Goal: Communication & Community: Ask a question

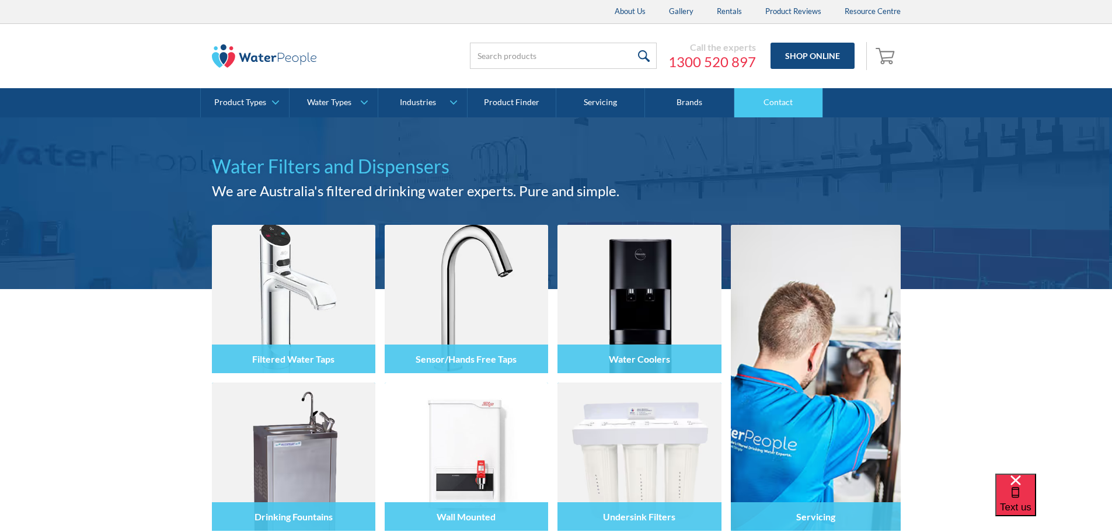
click at [780, 105] on link "Contact" at bounding box center [778, 102] width 89 height 29
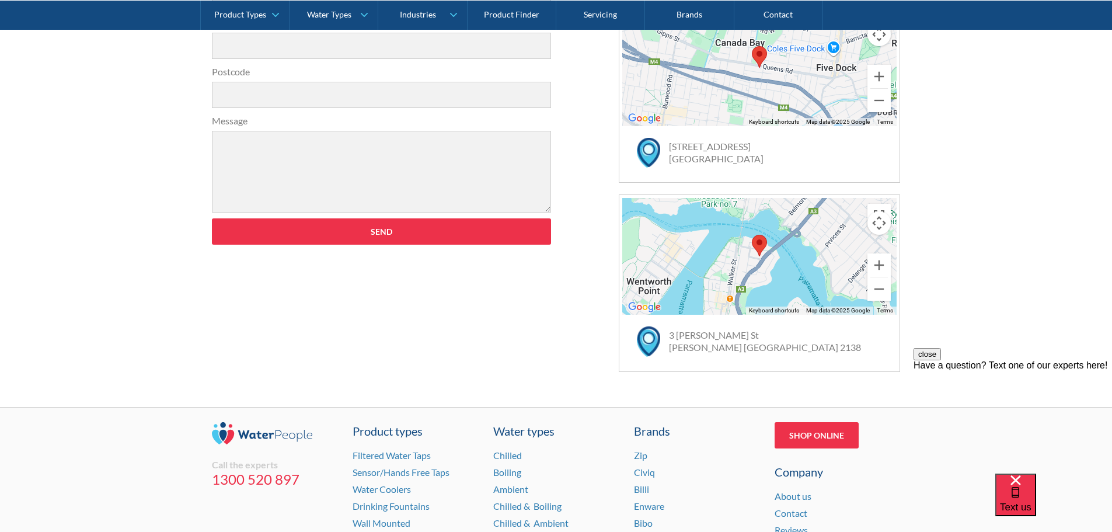
click at [963, 294] on div "Get in touch Name Company (optional) Email Phone Postcode Message Send Thank yo…" at bounding box center [556, 94] width 1112 height 624
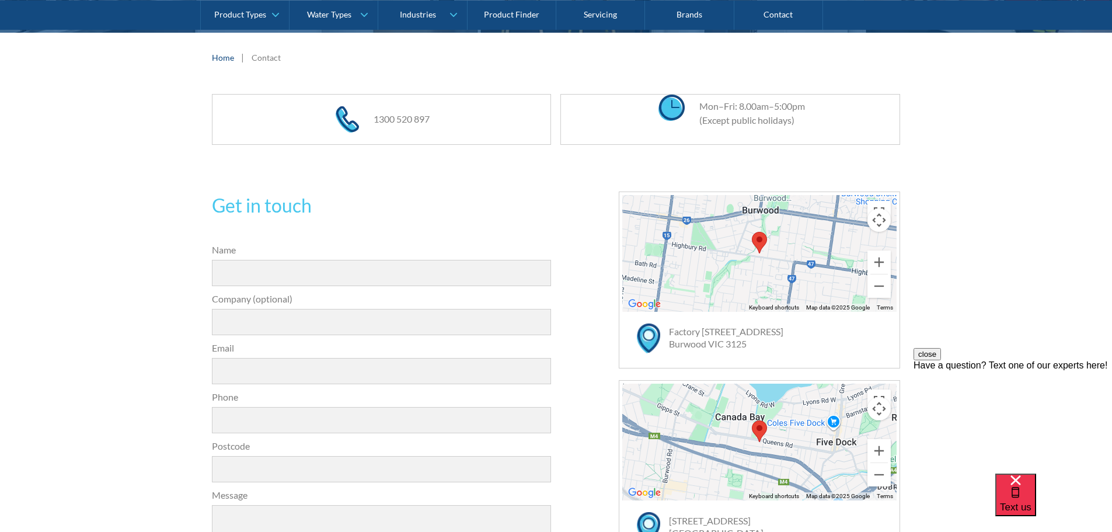
scroll to position [80, 0]
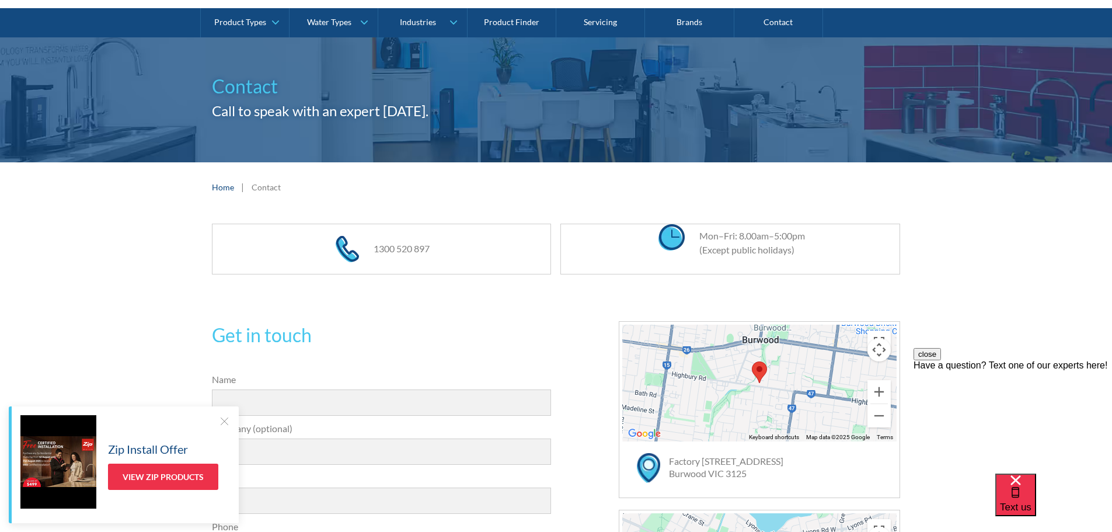
click at [1048, 371] on div "Have a question? Text one of our experts here!" at bounding box center [1012, 365] width 198 height 11
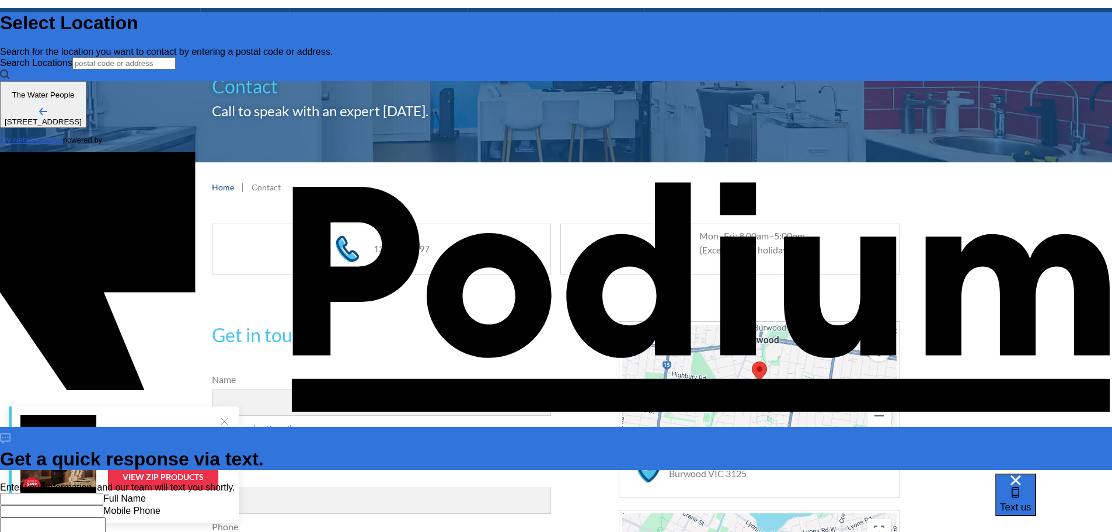
scroll to position [0, 0]
drag, startPoint x: 1034, startPoint y: 455, endPoint x: 6, endPoint y: 51, distance: 1104.3
click at [1034, 482] on div "Enter your information, and our team will text you shortly. Full Name Mobile Ph…" at bounding box center [556, 539] width 1112 height 114
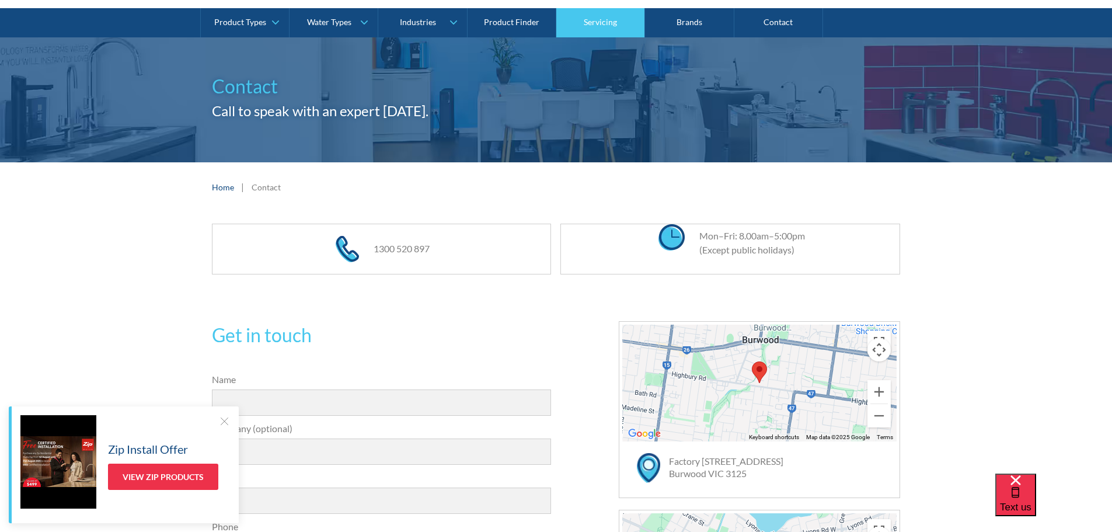
click at [604, 22] on link "Servicing" at bounding box center [600, 22] width 89 height 29
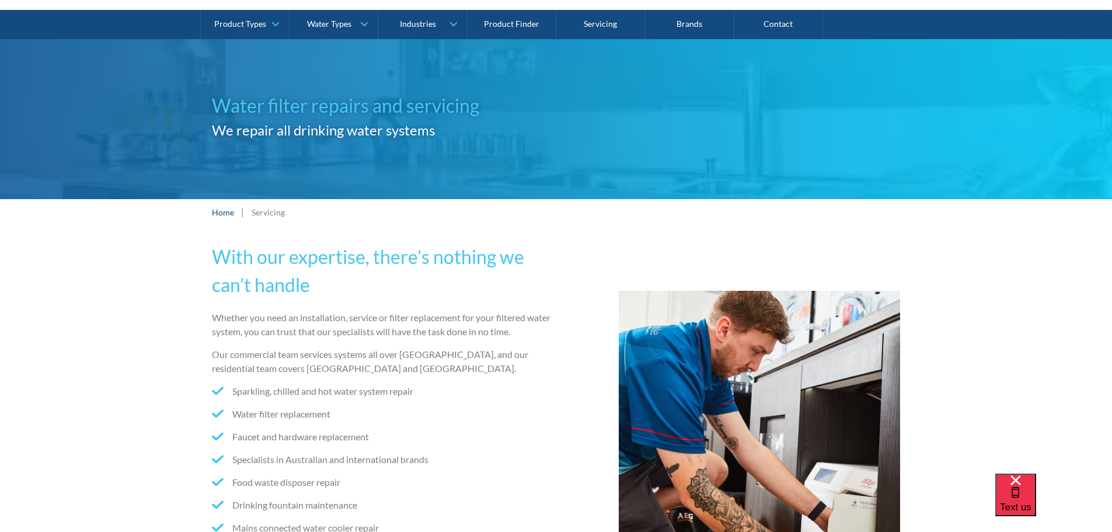
scroll to position [175, 0]
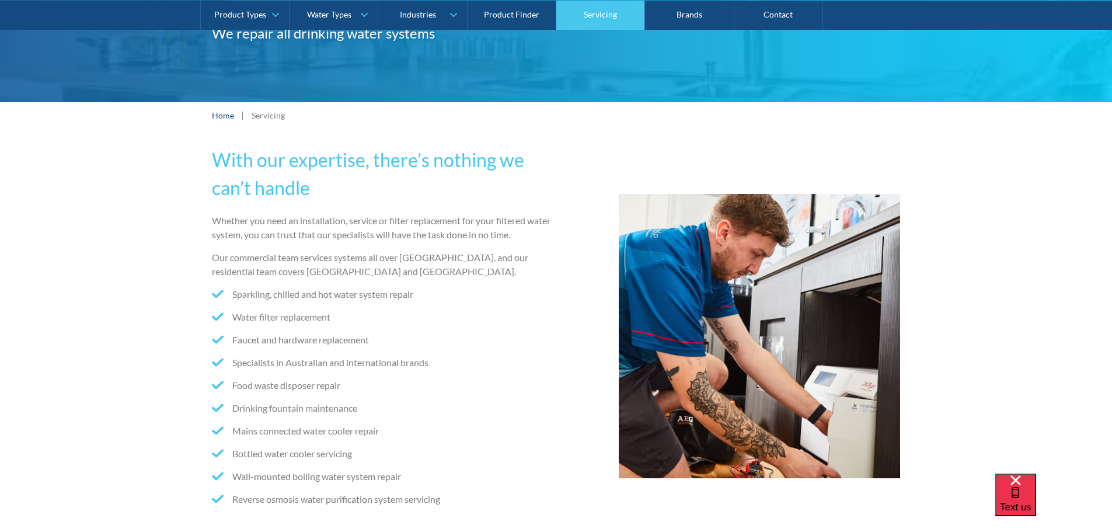
click at [591, 9] on link "Servicing" at bounding box center [600, 14] width 89 height 29
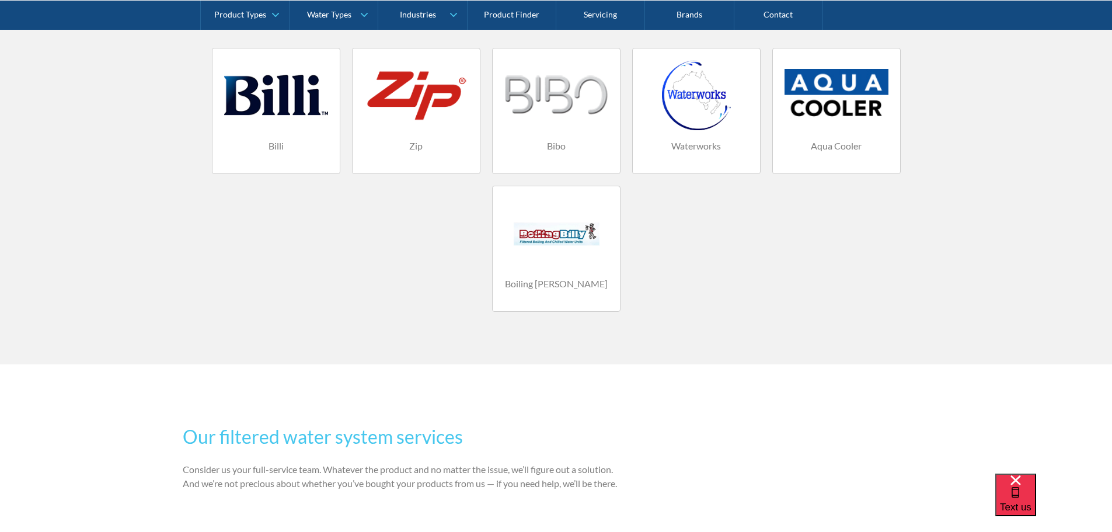
scroll to position [1051, 0]
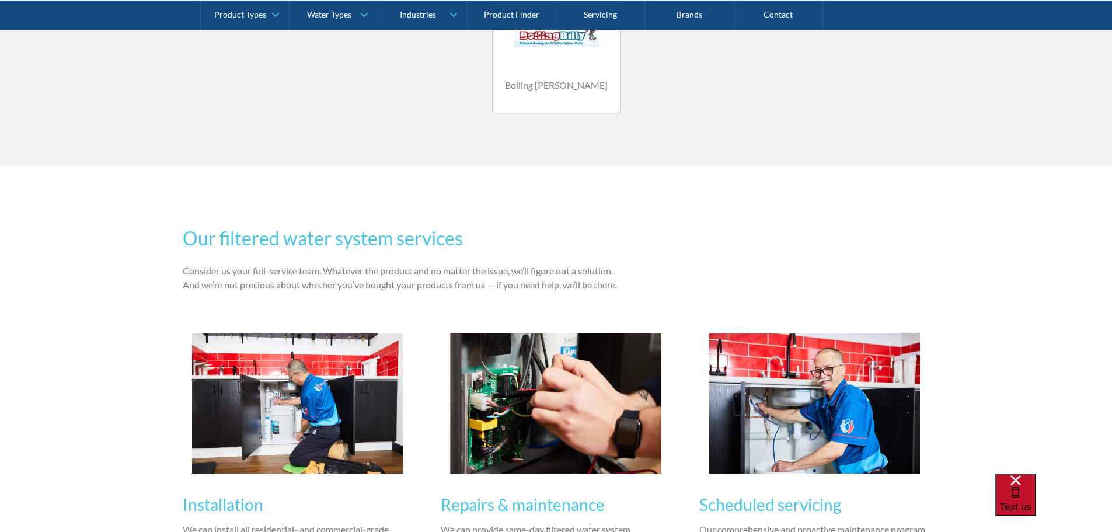
click at [1031, 503] on div "Text us" at bounding box center [1016, 494] width 32 height 39
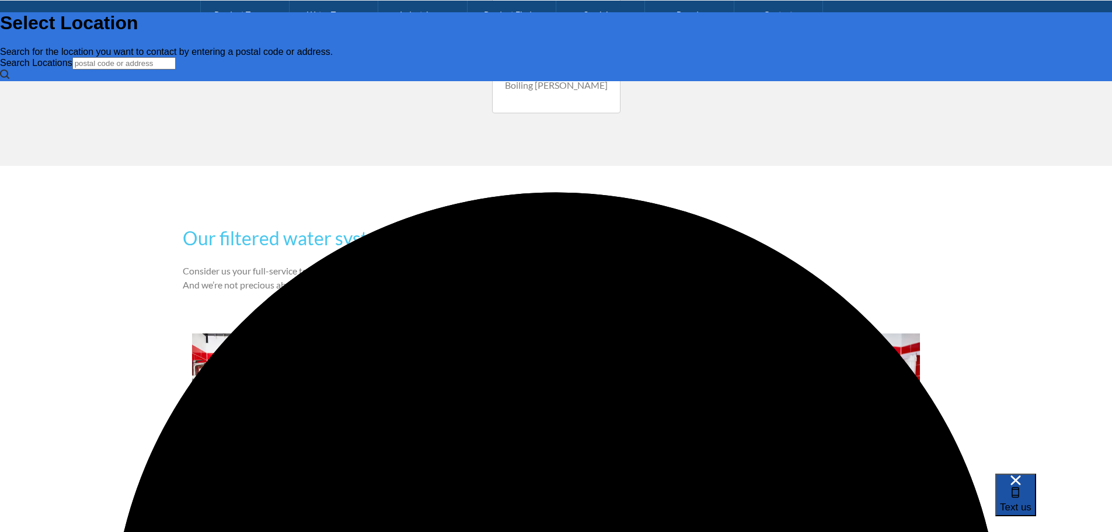
scroll to position [0, 0]
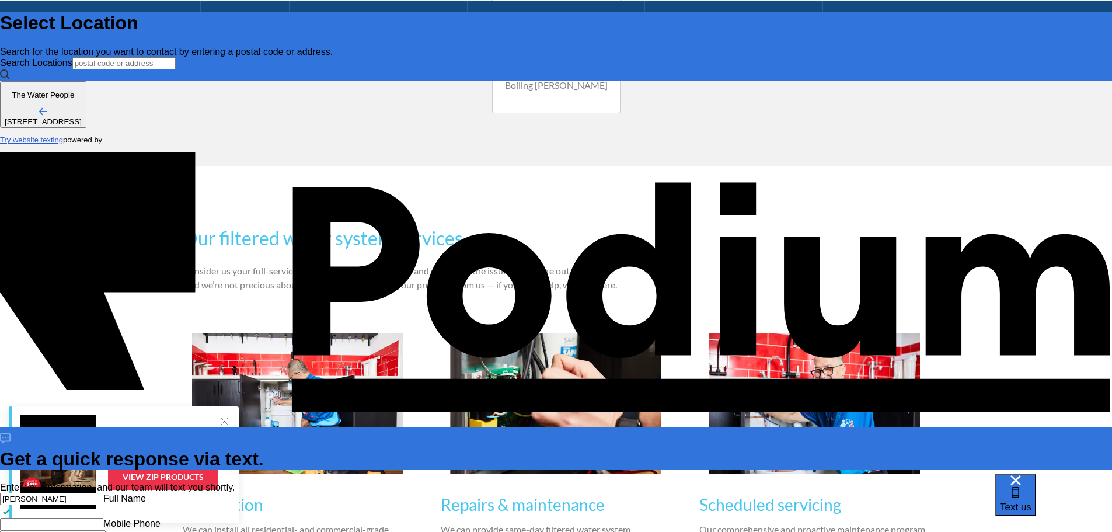
type input "[PERSON_NAME]"
type Phone "0417 554 612"
type textarea "x"
type textarea "Lo"
type textarea "Look"
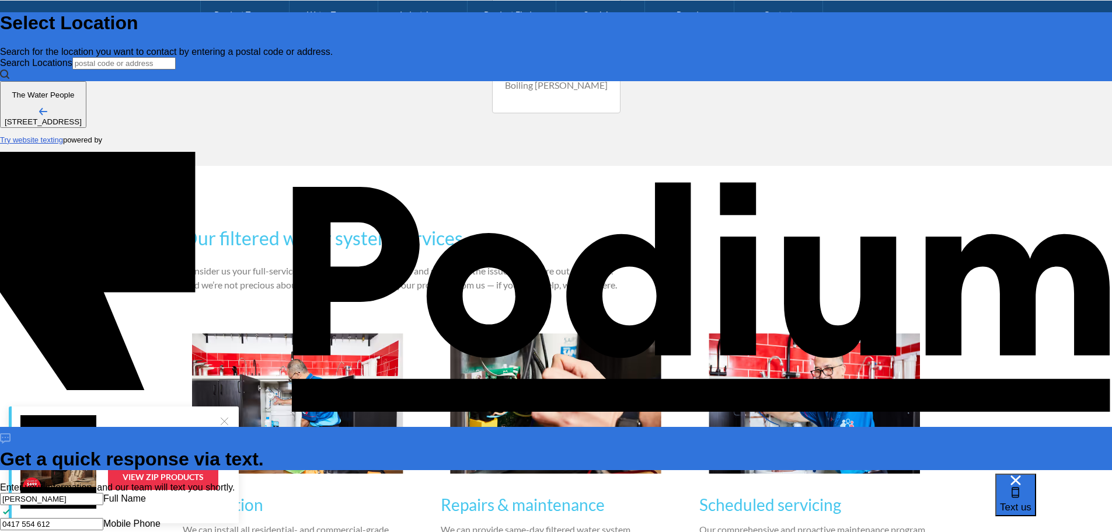
type textarea "x"
type textarea "Lookin"
type textarea "x"
type textarea "Looking"
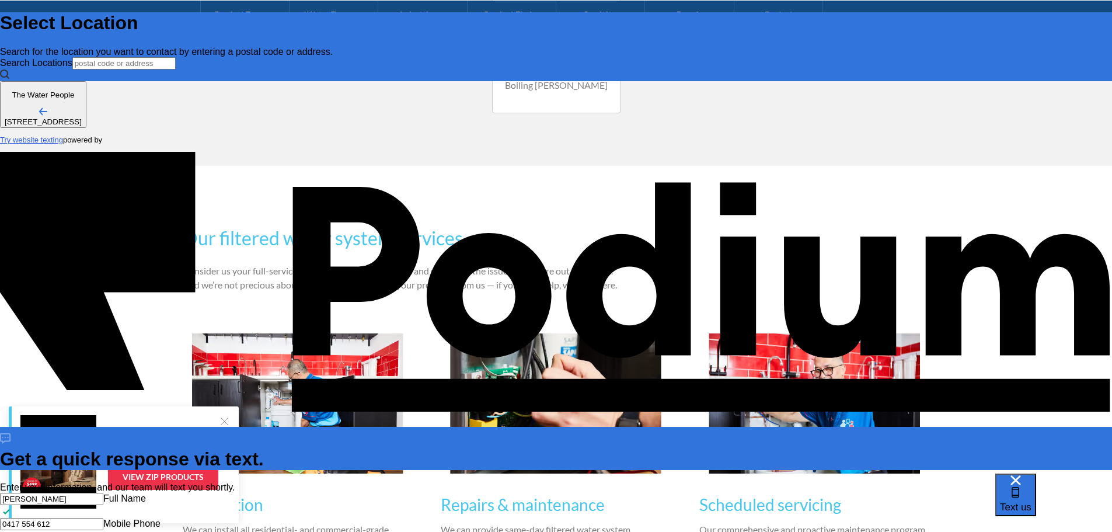
type textarea "x"
type textarea "Looking f"
type textarea "x"
type textarea "Looking for"
type textarea "x"
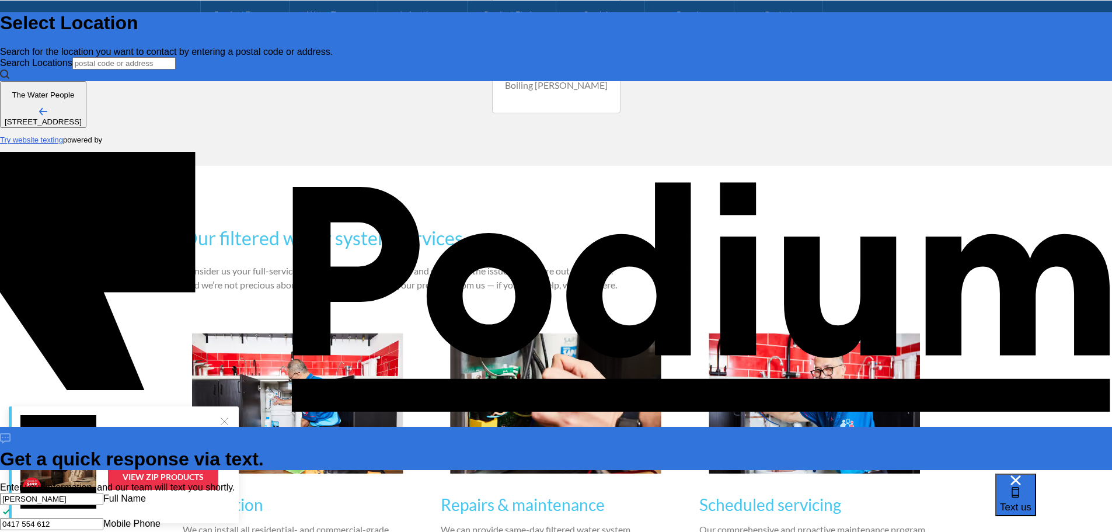
type textarea "Looking for"
type textarea "x"
type textarea "Looking fo"
type textarea "x"
type textarea "Looking f"
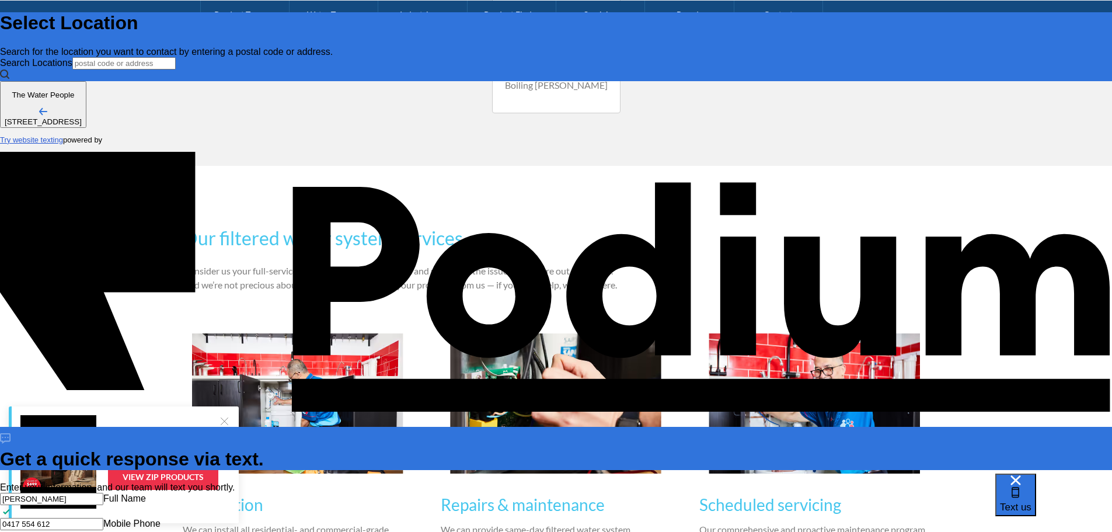
type textarea "x"
type textarea "Looking"
type textarea "x"
type textarea "Looking"
type textarea "x"
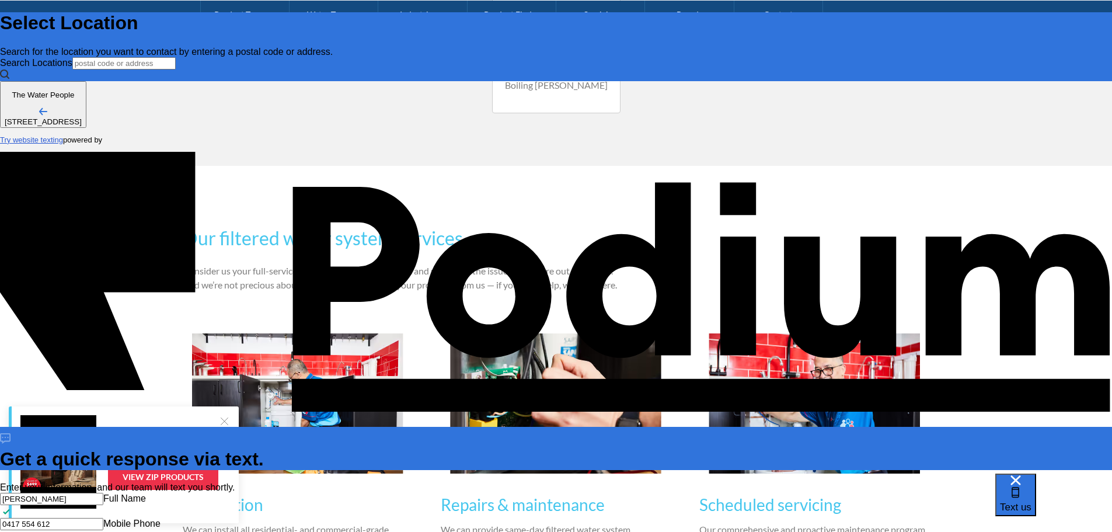
type textarea "Looki"
type textarea "x"
type textarea "Loo"
type textarea "x"
type textarea "Lo"
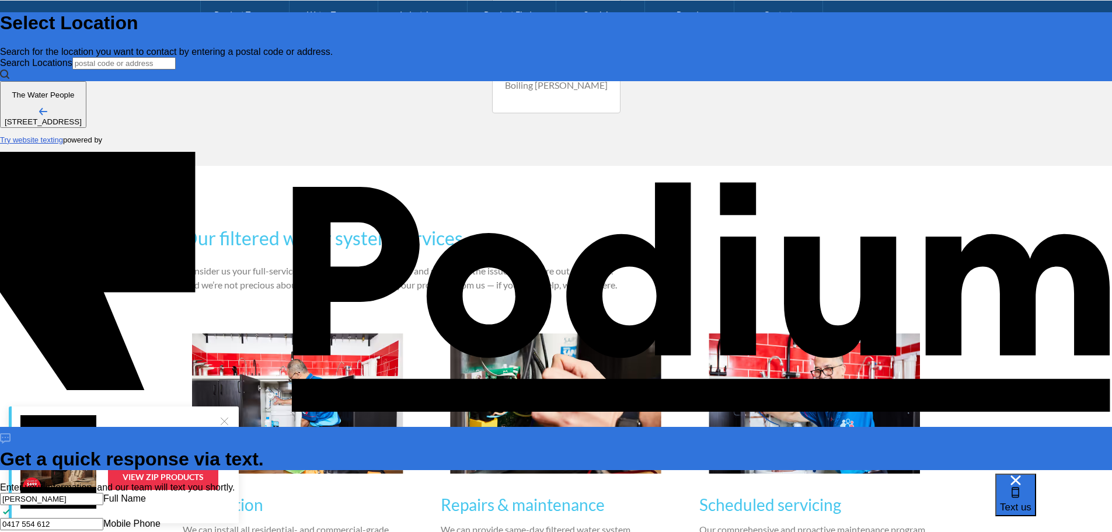
type textarea "L"
type textarea "x"
type textarea "We"
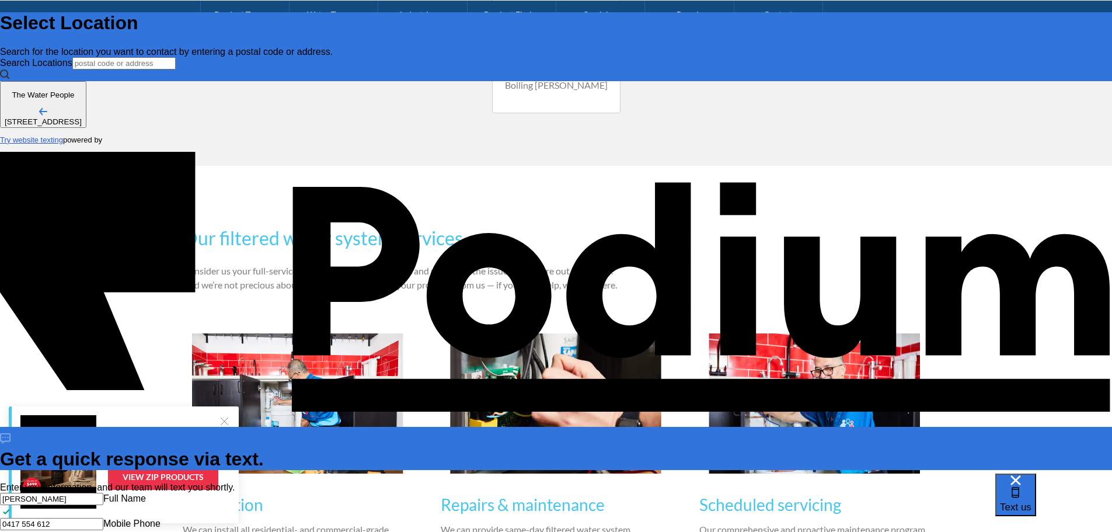
type textarea "x"
type textarea "We ha"
type textarea "x"
type textarea "We have a"
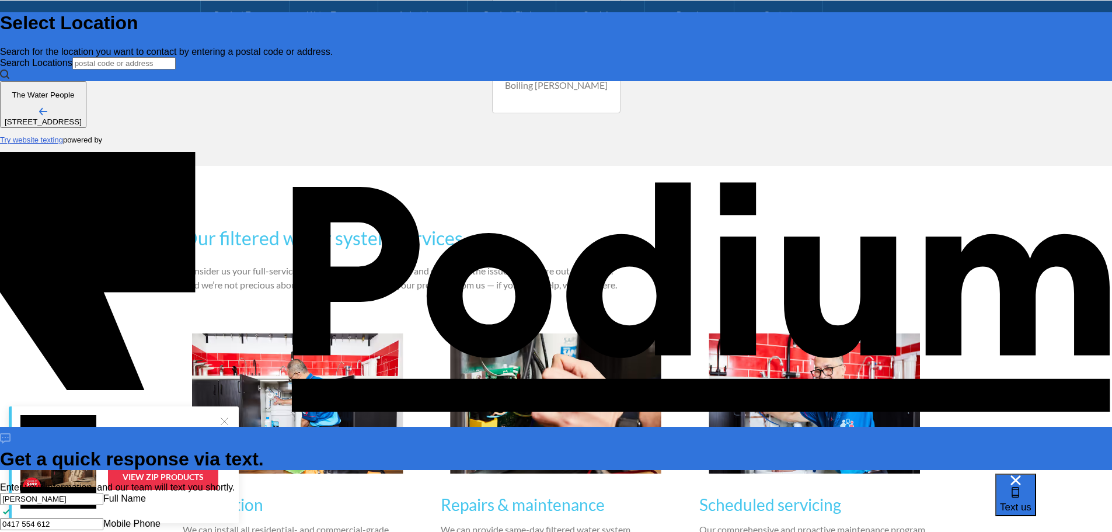
type textarea "x"
type textarea "We have a"
type textarea "x"
type textarea "We have a zi"
type textarea "x"
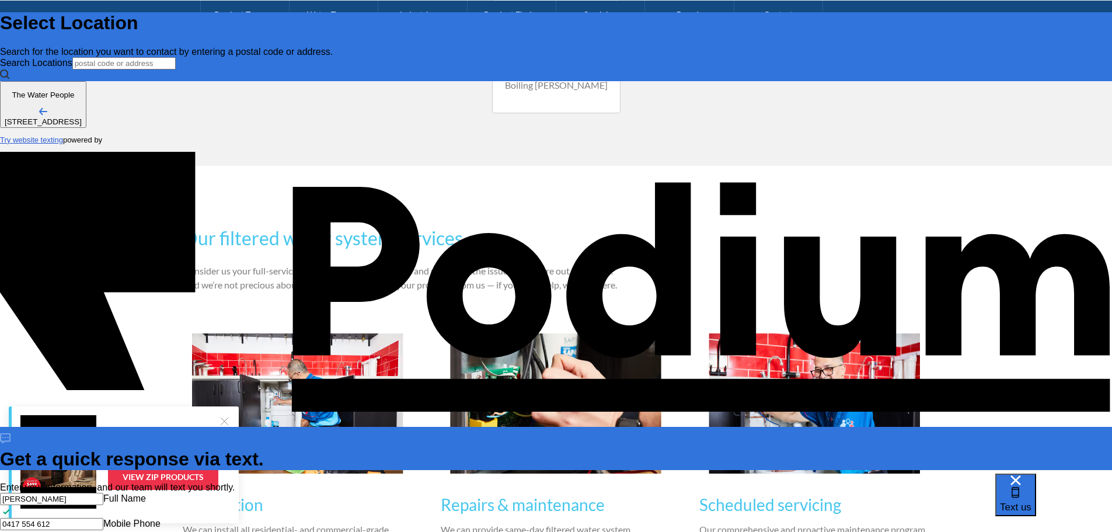
type textarea "We have a zip"
type textarea "x"
type textarea "We have a zip e"
type textarea "x"
type textarea "We have a zip eco"
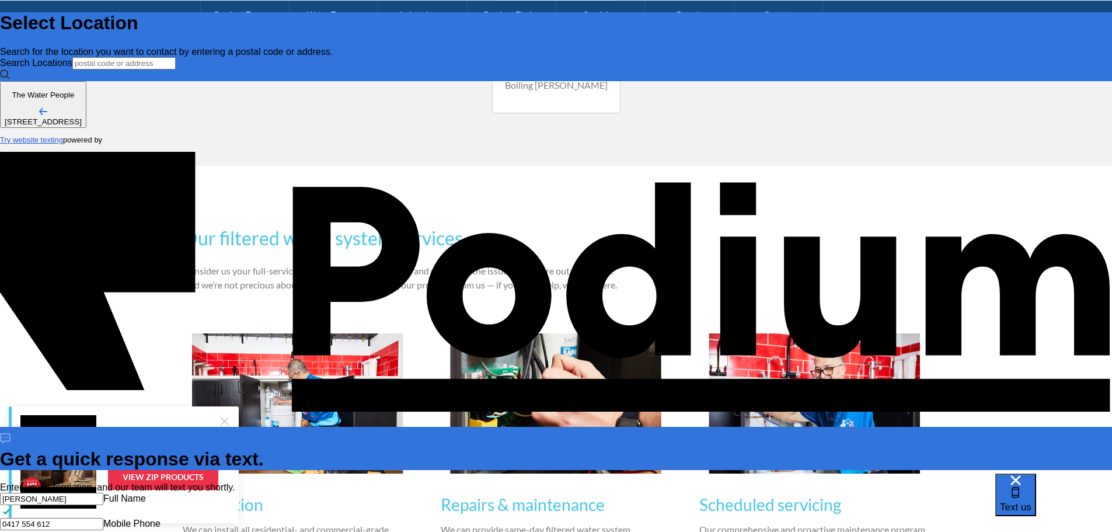
type textarea "x"
type textarea "We have a zip econo"
type textarea "x"
type textarea "We have a zip econob"
type textarea "x"
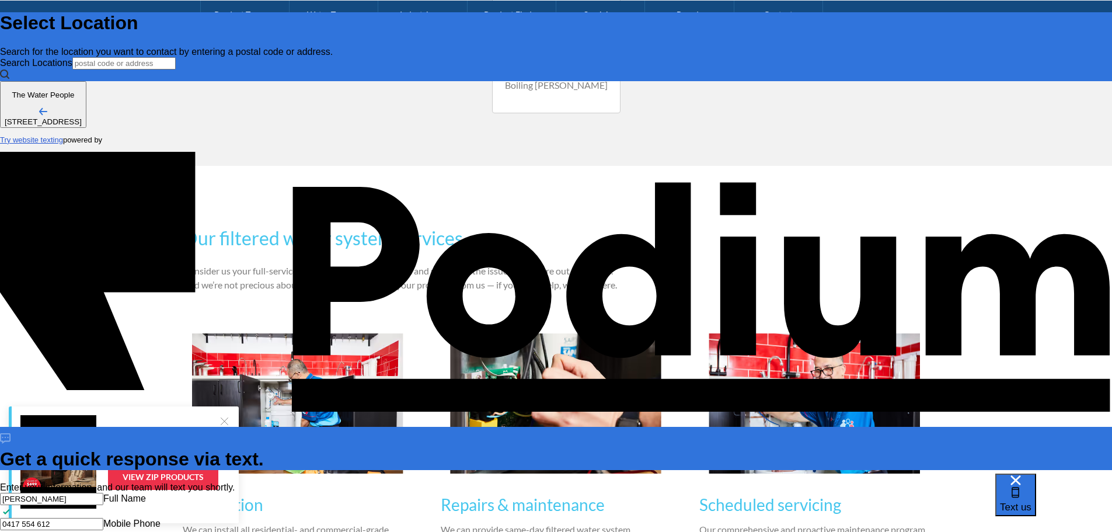
type textarea "We have a zip econoboi"
type textarea "x"
type textarea "We have a zip econoboil"
type textarea "x"
type textarea "We have a zip econoboil th"
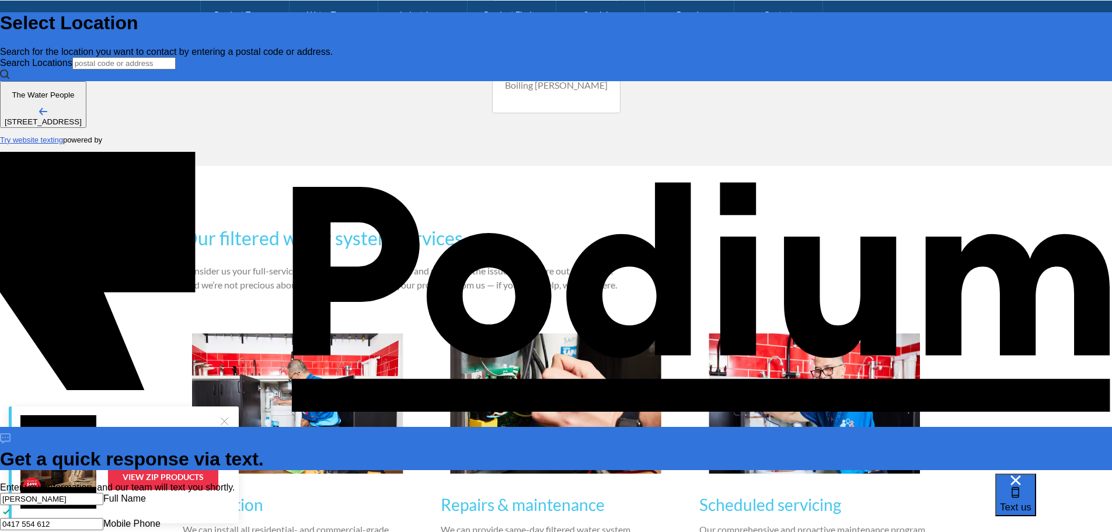
type textarea "x"
type textarea "We have a zip econoboil that"
type textarea "x"
type textarea "We have a zip econoboil that"
type textarea "x"
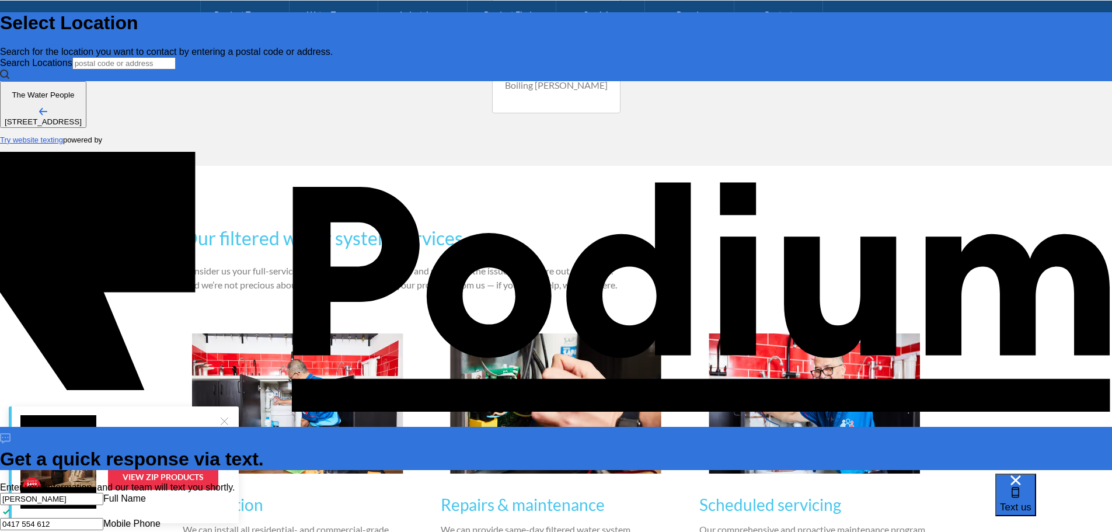
type textarea "We have a zip econoboil that n"
type textarea "x"
type textarea "We have a zip econoboil that ne"
type textarea "x"
type textarea "We have a zip econoboil that need"
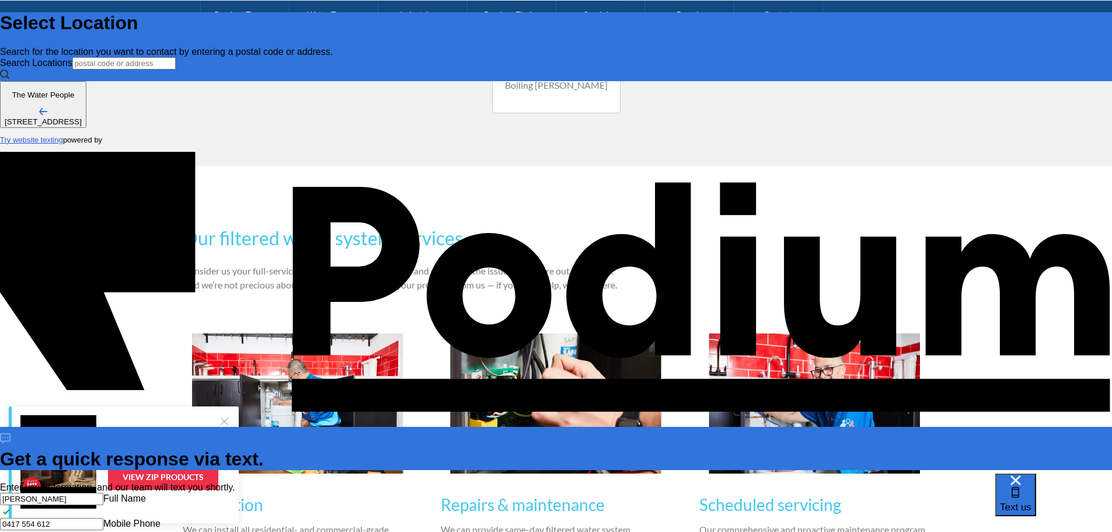
type textarea "x"
type textarea "We have a zip econoboil that needs t"
type textarea "x"
type textarea "We have a zip econoboil that needs to b"
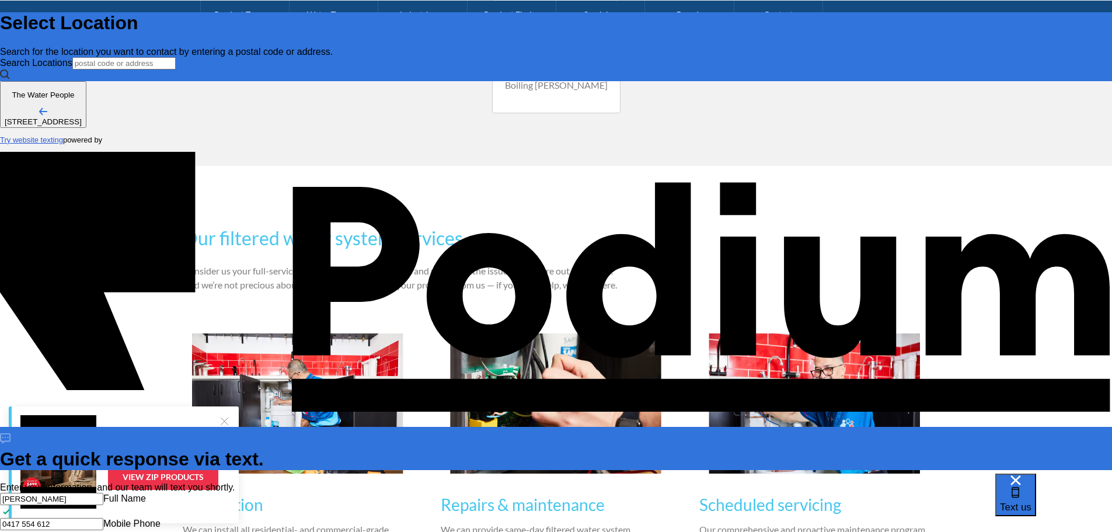
scroll to position [0, 0]
type textarea "We have a zip econoboil that needs to be l"
type textarea "x"
type textarea "We have a zip econoboil that needs to be loo"
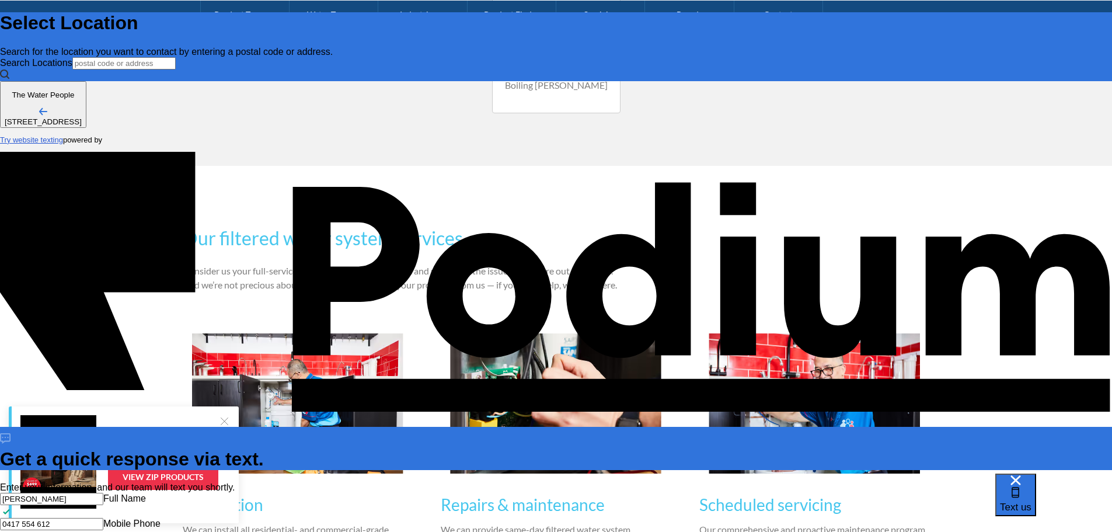
type textarea "x"
type textarea "We have a zip econoboil that needs to be look"
type textarea "x"
type textarea "We have a zip econoboil that needs to be look at"
type textarea "x"
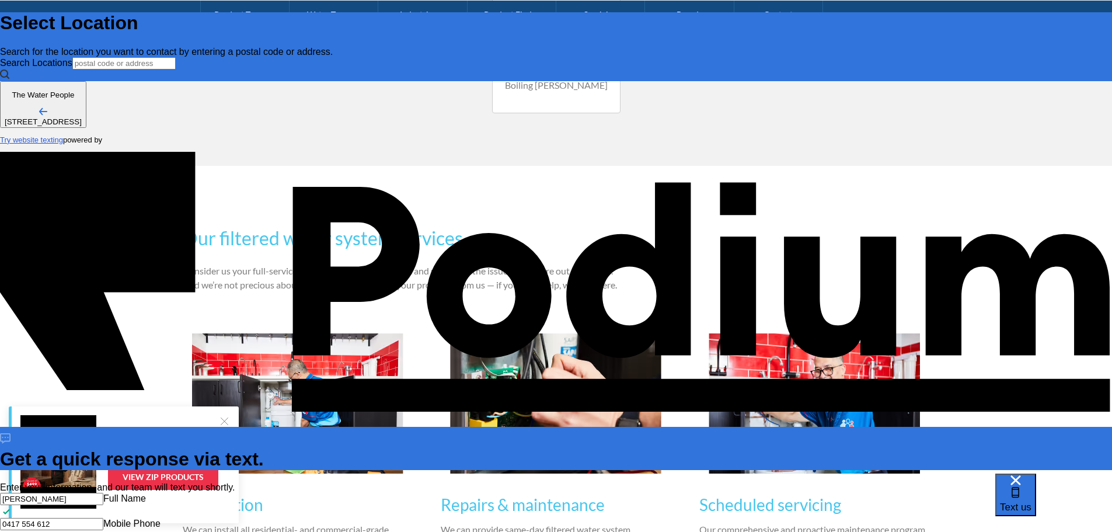
type textarea "We have a zip econoboil that needs to be look at a"
type textarea "x"
type textarea "We have a zip econoboil that needs to be look at as"
type textarea "x"
type textarea "We have a zip econoboil that needs to be look at as i"
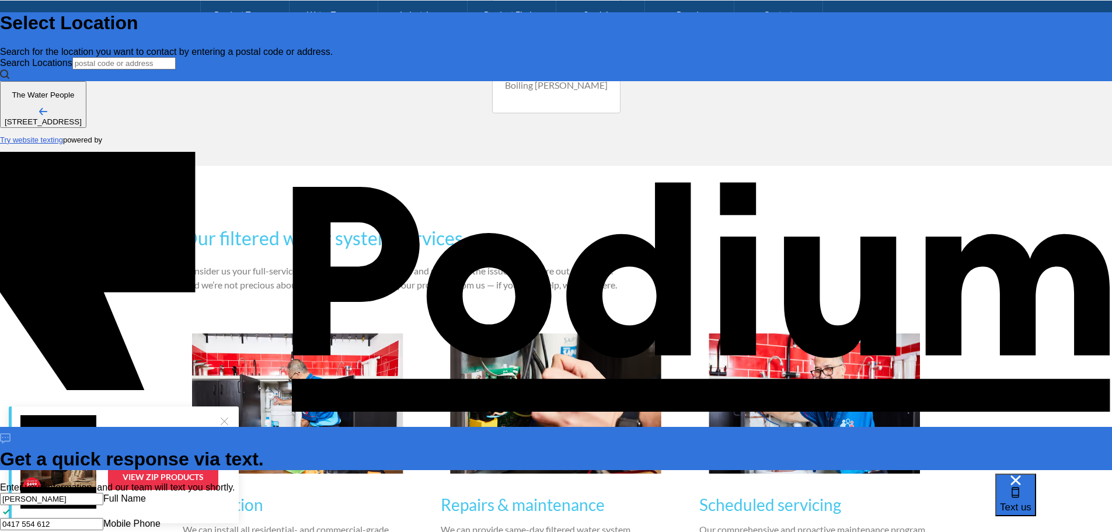
type textarea "x"
type textarea "We have a zip econoboil that needs to be look at as it"
type textarea "x"
type textarea "We have a zip econoboil that needs to be look at as it is"
type textarea "x"
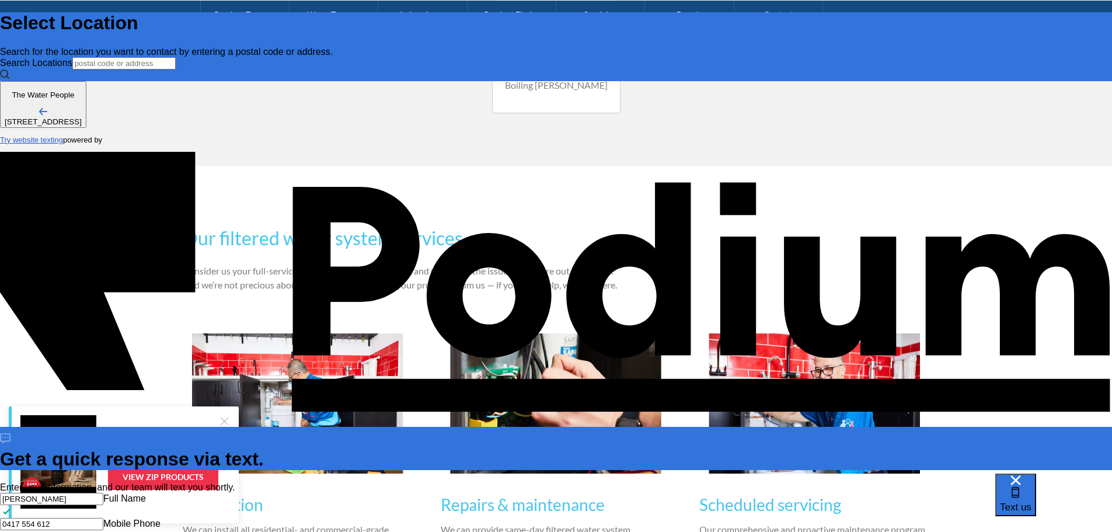
type textarea "We have a zip econoboil that needs to be look at as it is l"
type textarea "x"
type textarea "We have a zip econoboil that needs to be look at as it is lea"
type textarea "x"
type textarea "We have a zip econoboil that needs to be look at as it is leakin"
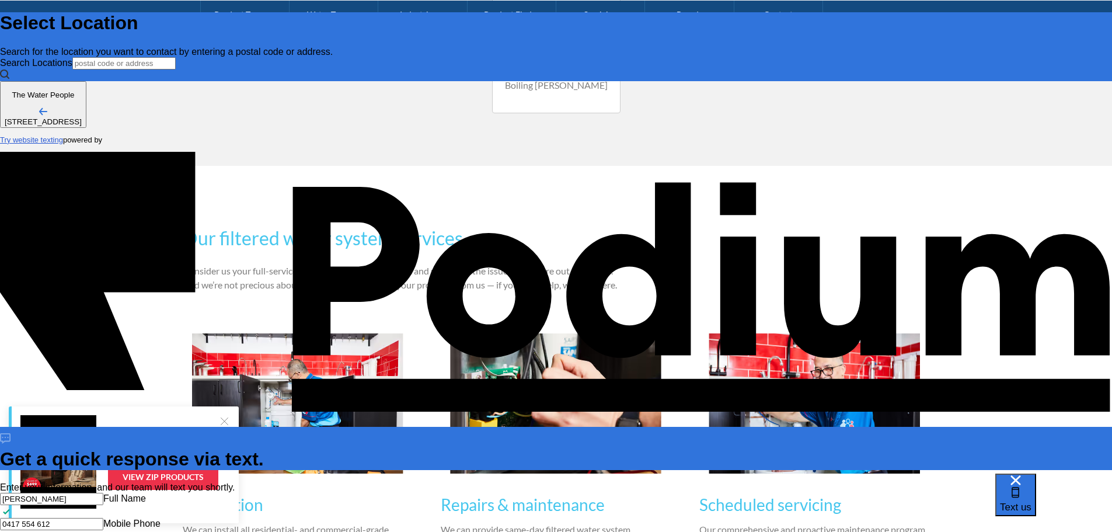
type textarea "x"
type textarea "We have a zip econoboil that needs to be look at as it is leaking."
type textarea "x"
type textarea "We have a zip econoboil that needs to be look at as it is leaking."
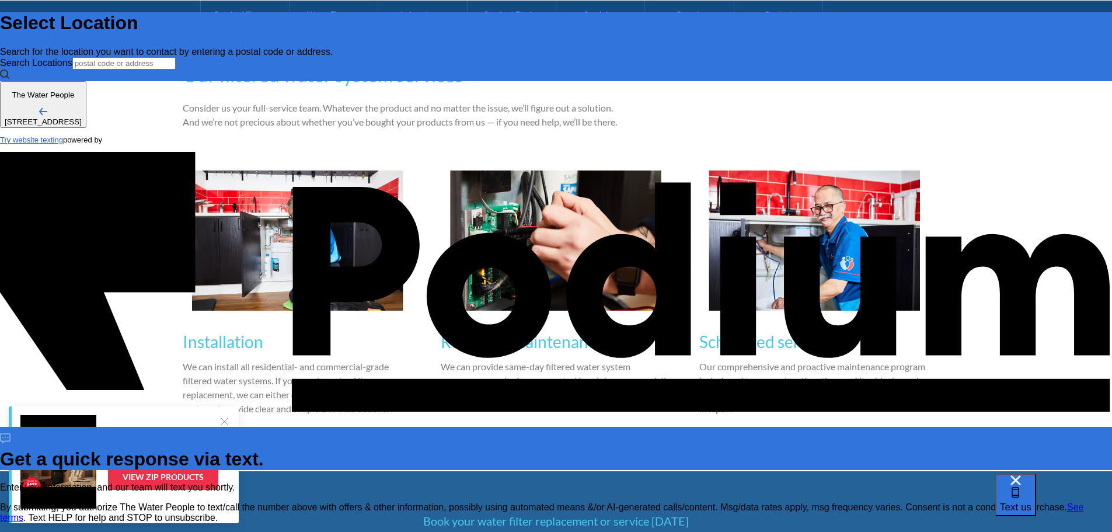
scroll to position [1226, 0]
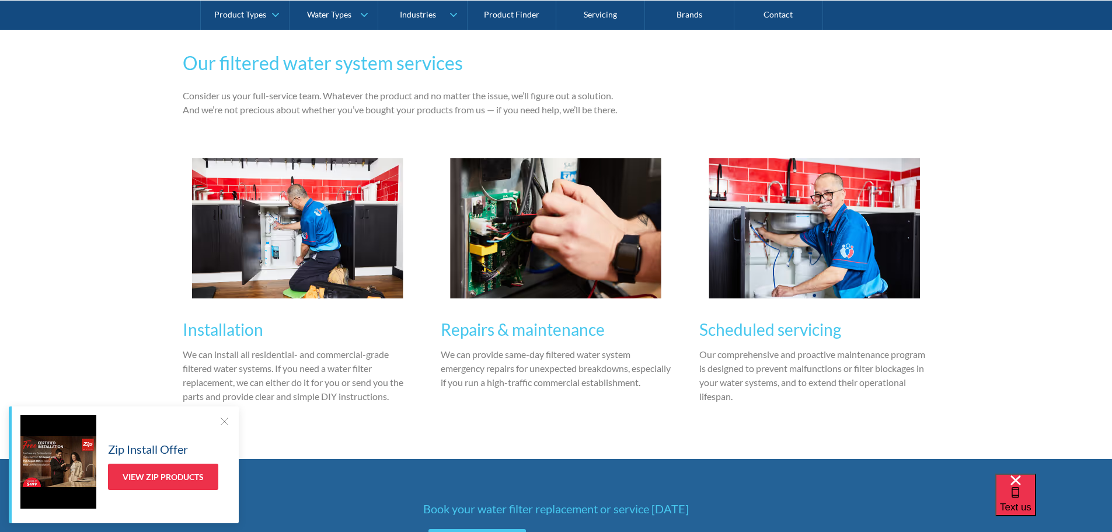
drag, startPoint x: 522, startPoint y: 334, endPoint x: 505, endPoint y: 326, distance: 18.0
click at [503, 328] on h3 "Repairs & maintenance" at bounding box center [556, 329] width 231 height 25
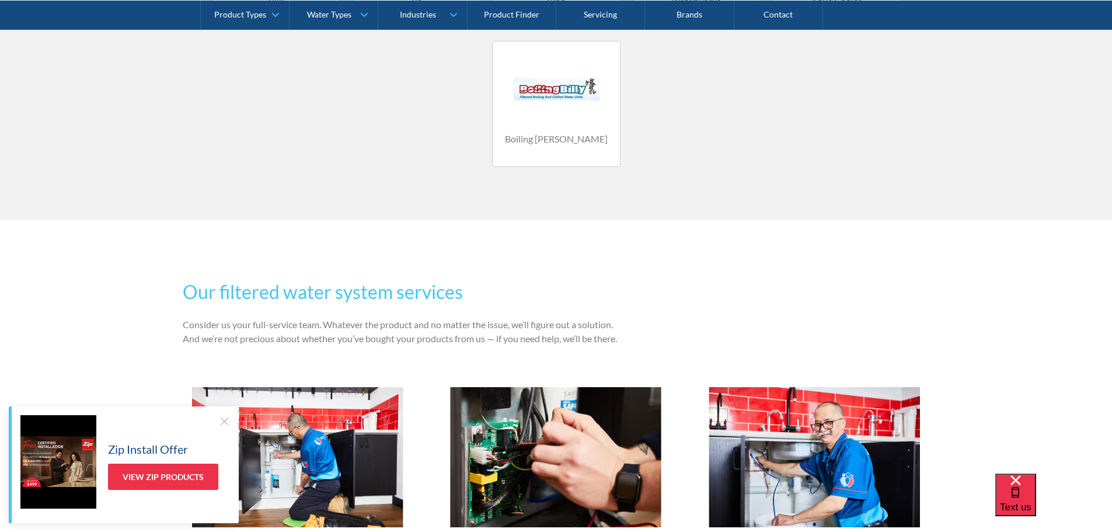
scroll to position [992, 0]
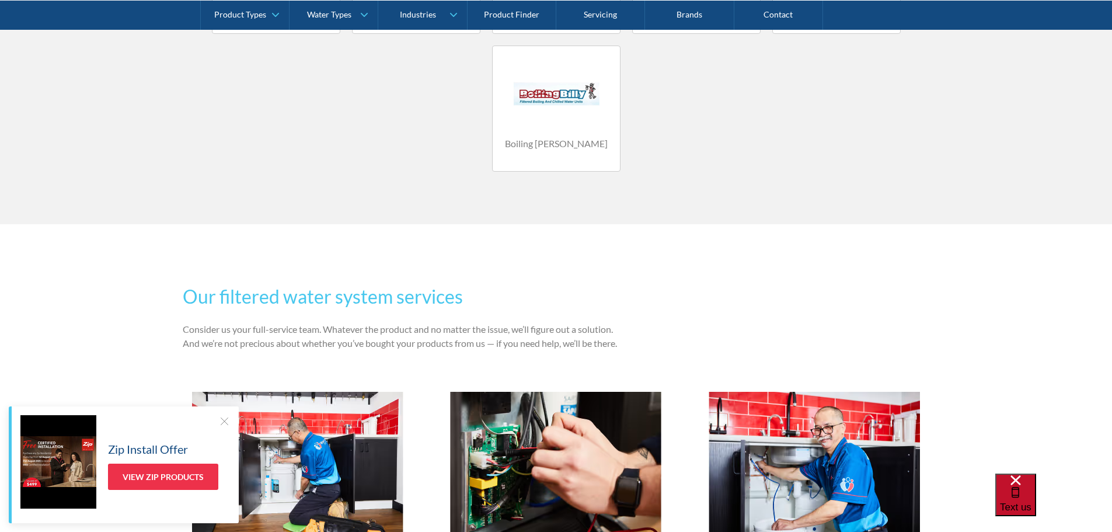
click at [1031, 505] on span "Text us" at bounding box center [1016, 506] width 32 height 11
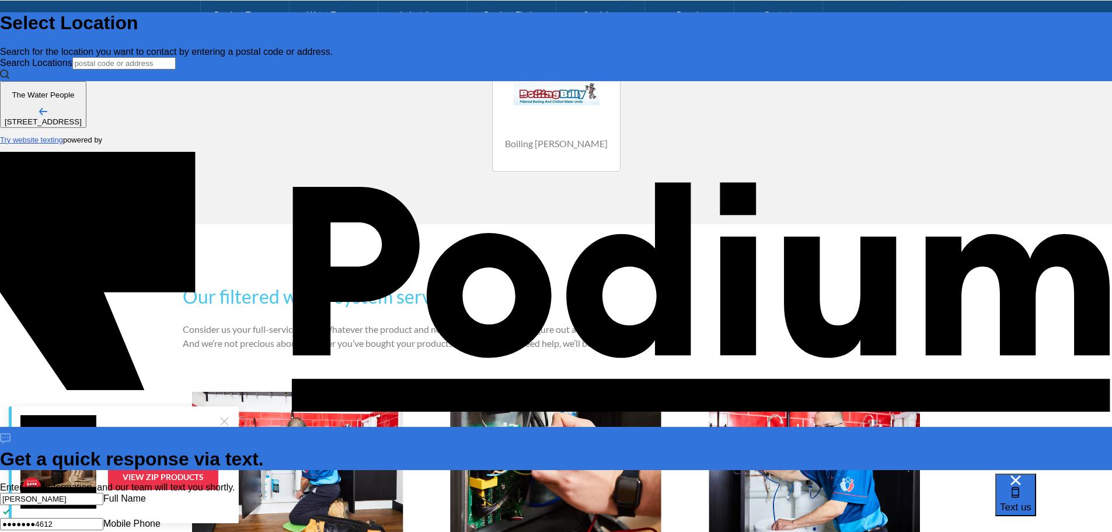
scroll to position [0, 0]
click at [997, 507] on div "Text us" at bounding box center [1053, 502] width 117 height 58
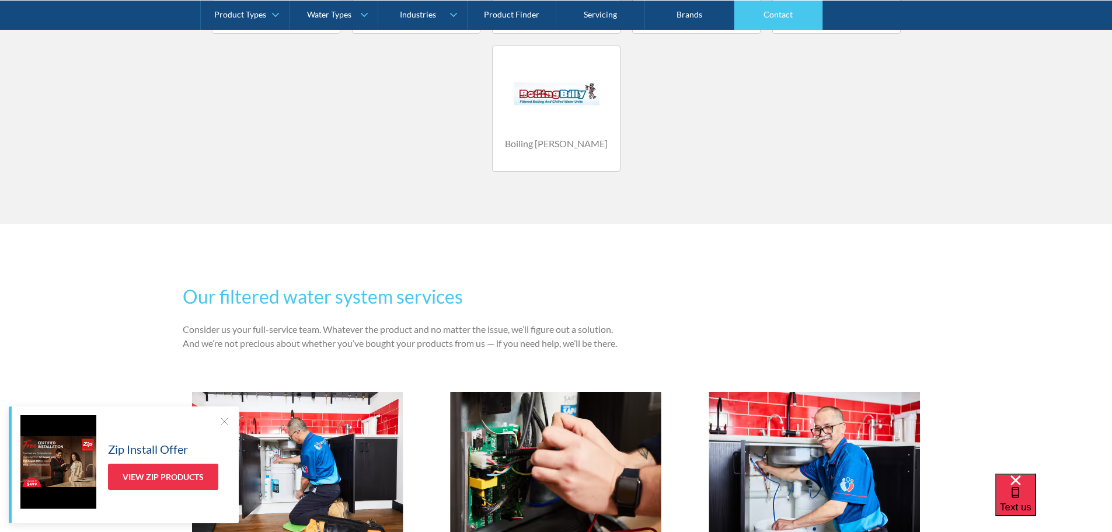
click at [782, 18] on link "Contact" at bounding box center [778, 14] width 89 height 29
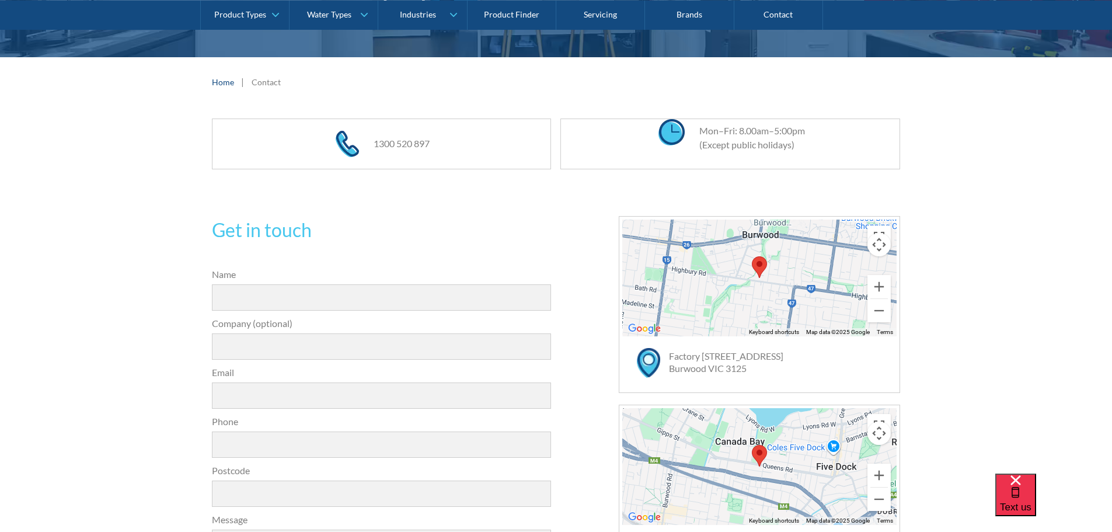
scroll to position [22, 0]
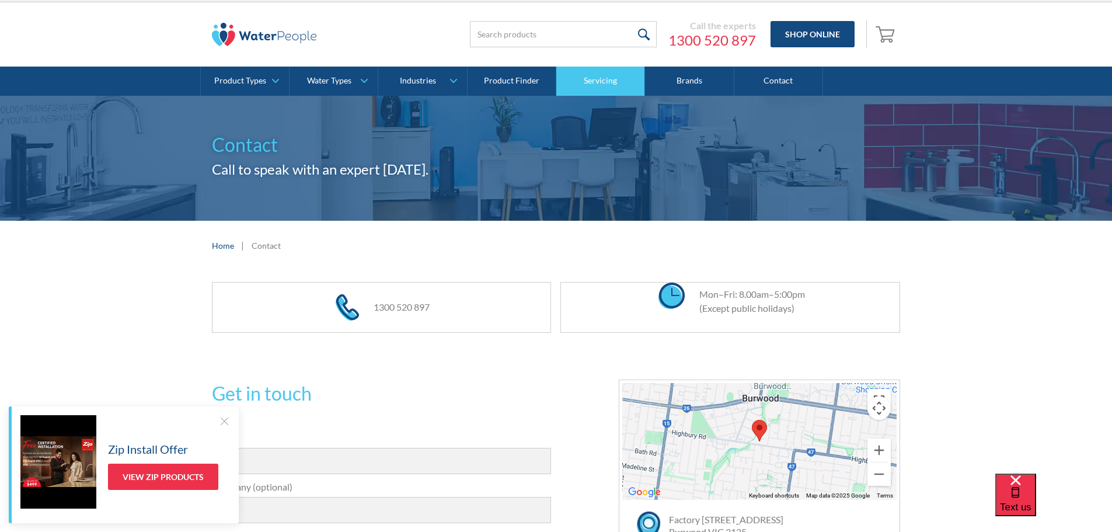
click at [610, 85] on link "Servicing" at bounding box center [600, 81] width 89 height 29
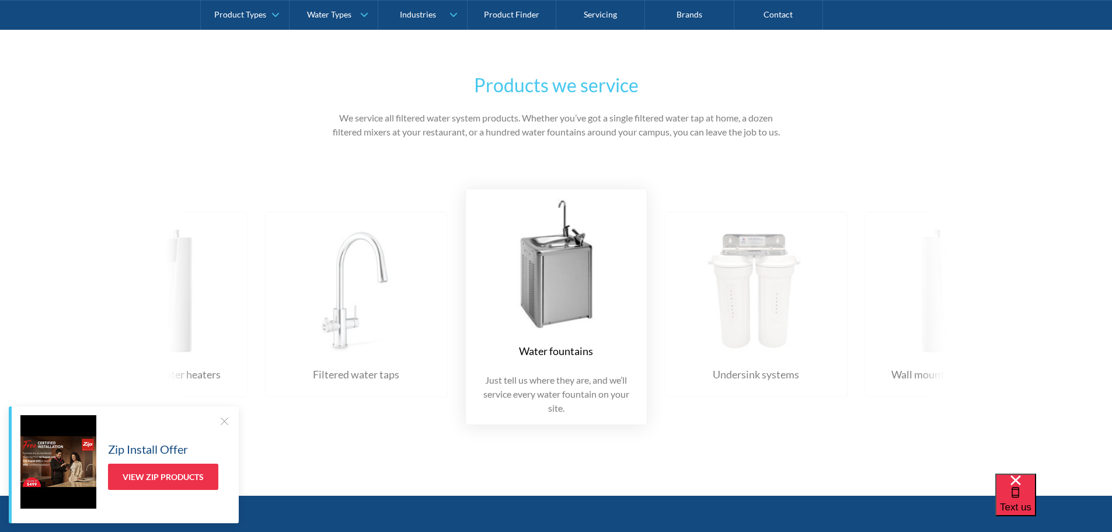
scroll to position [1809, 0]
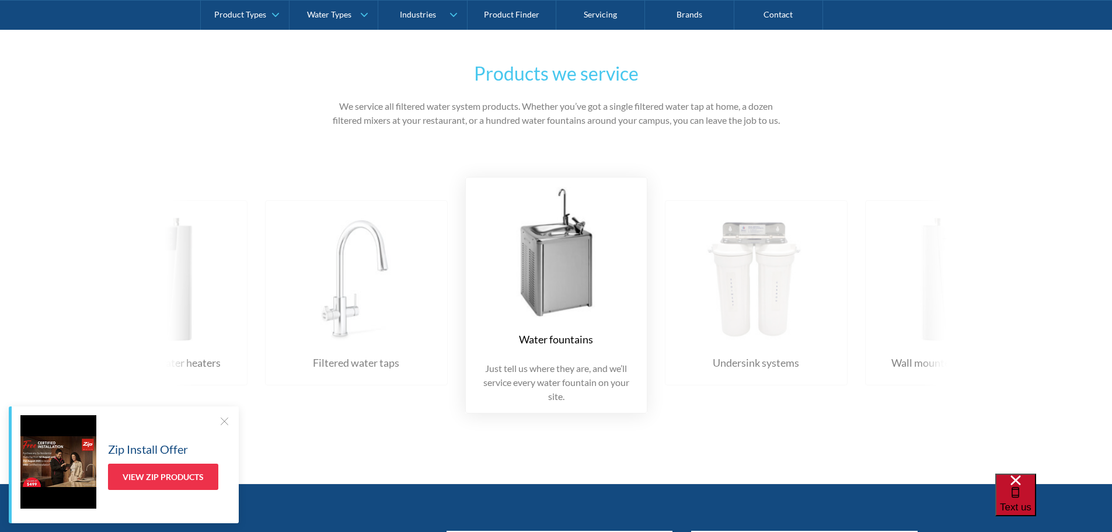
click at [1031, 506] on div "Text us" at bounding box center [1016, 494] width 32 height 39
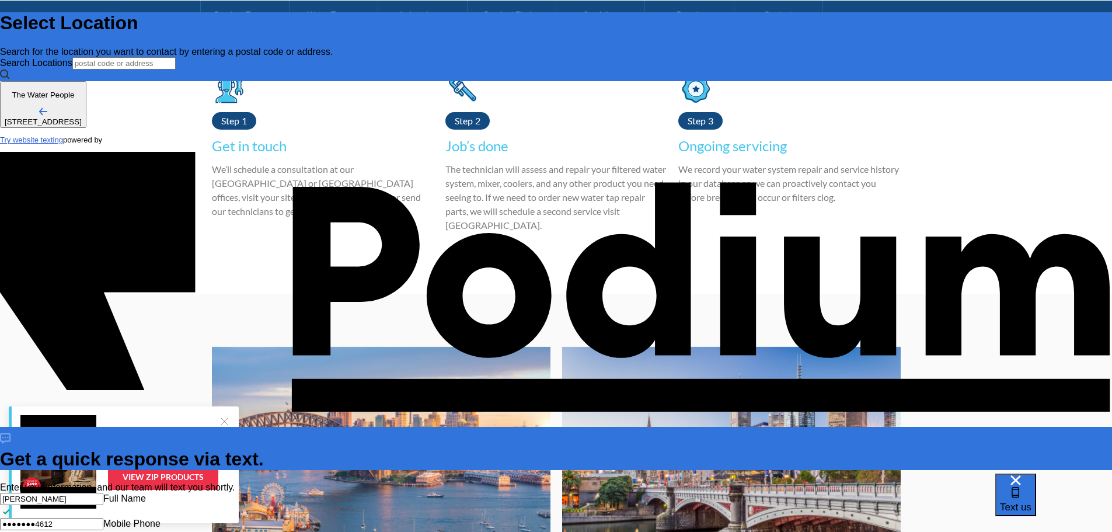
scroll to position [2685, 0]
